Goal: Task Accomplishment & Management: Manage account settings

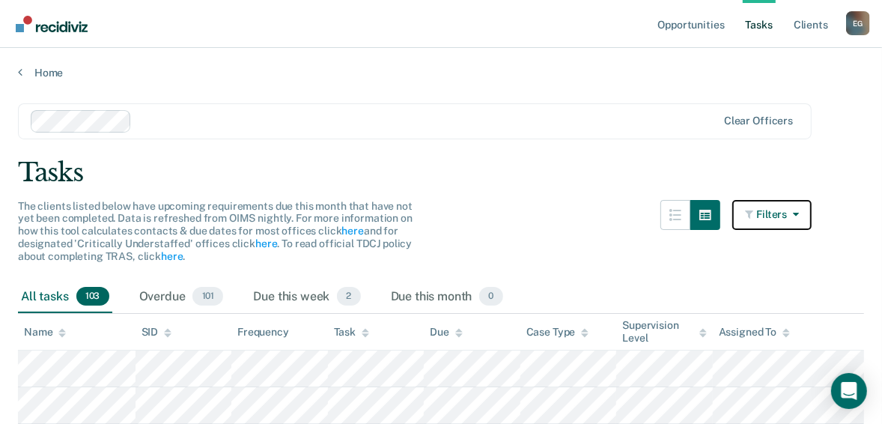
click at [796, 223] on button "Filters" at bounding box center [771, 215] width 79 height 30
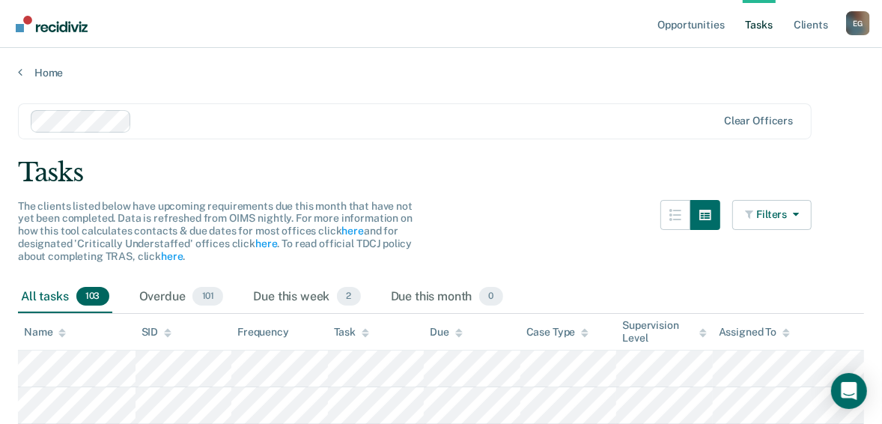
click at [760, 25] on link "Tasks" at bounding box center [759, 24] width 33 height 48
click at [707, 28] on link "Opportunities" at bounding box center [690, 24] width 73 height 48
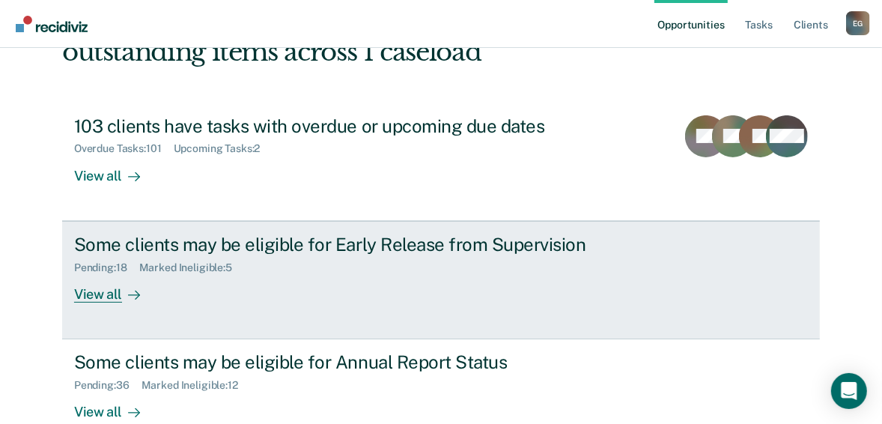
scroll to position [180, 0]
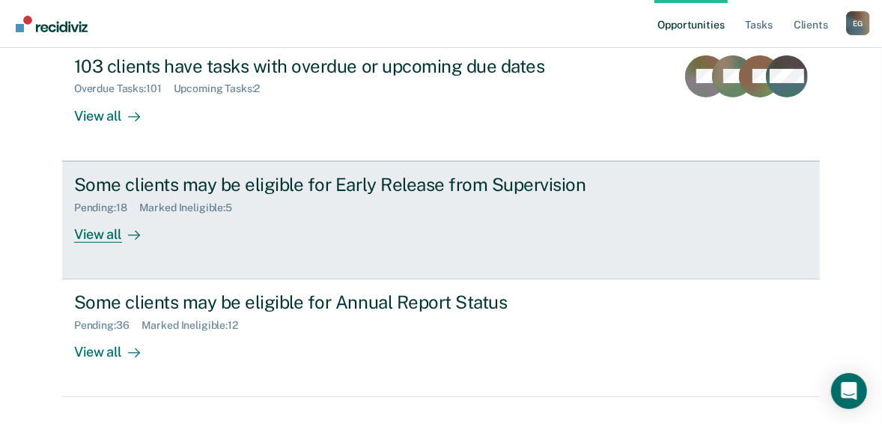
click at [640, 221] on link "Some clients may be eligible for Early Release from Supervision Pending : 18 Ma…" at bounding box center [440, 220] width 757 height 118
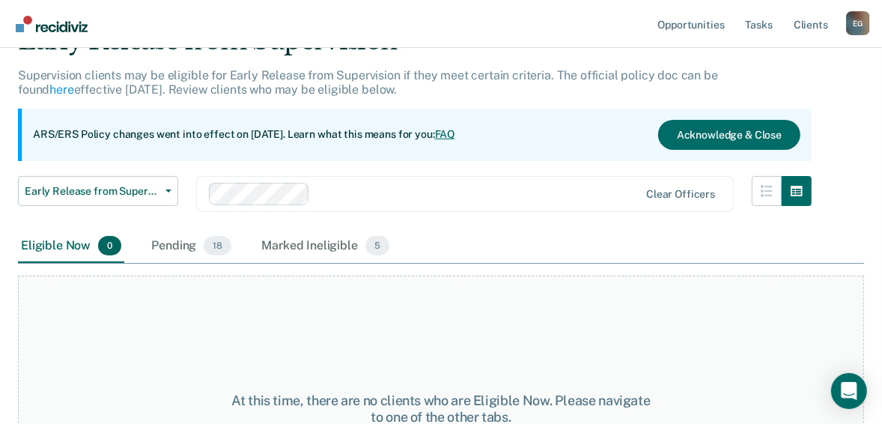
scroll to position [60, 0]
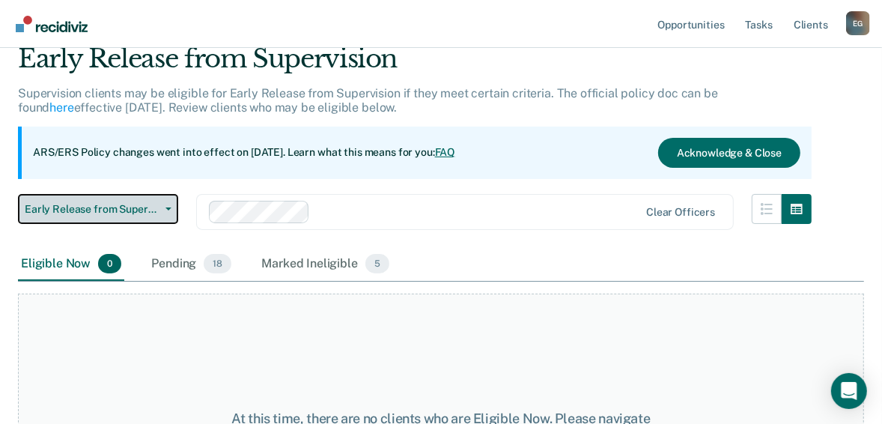
click at [166, 199] on button "Early Release from Supervision" at bounding box center [98, 209] width 160 height 30
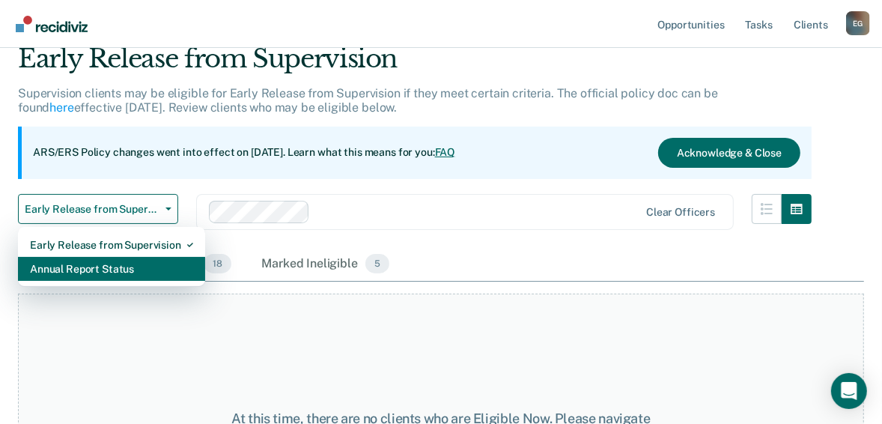
click at [135, 264] on div "Annual Report Status" at bounding box center [111, 269] width 163 height 24
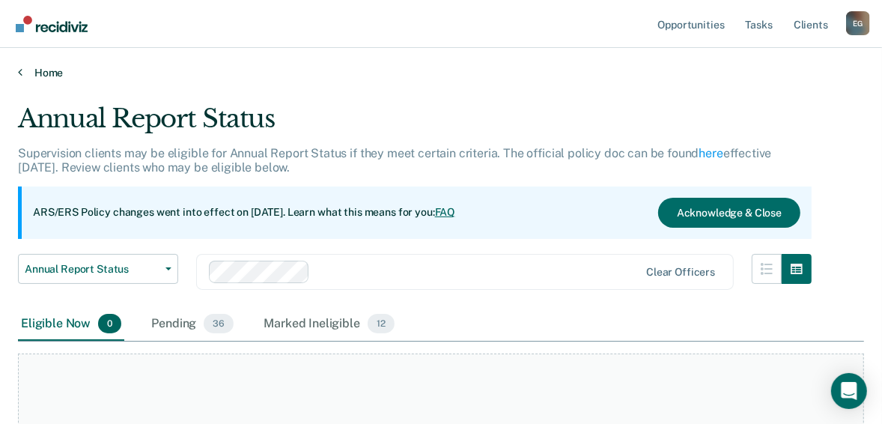
click at [54, 72] on link "Home" at bounding box center [441, 72] width 846 height 13
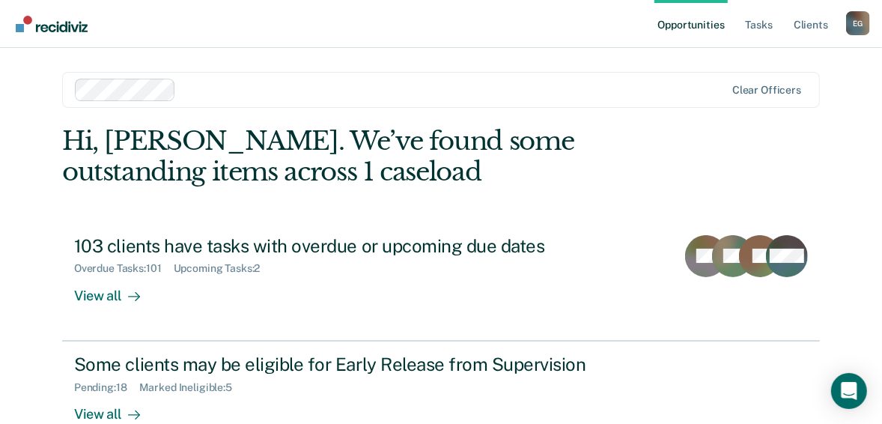
click at [854, 28] on div "E G" at bounding box center [858, 23] width 24 height 24
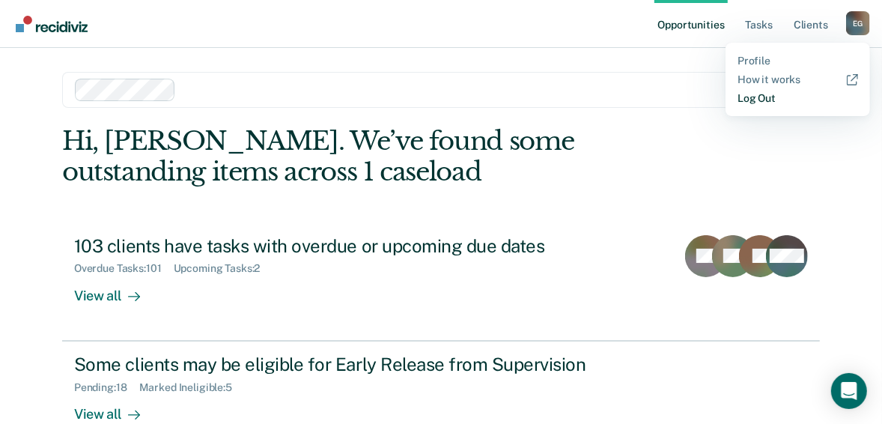
click at [766, 95] on link "Log Out" at bounding box center [797, 98] width 121 height 13
